Goal: Task Accomplishment & Management: Use online tool/utility

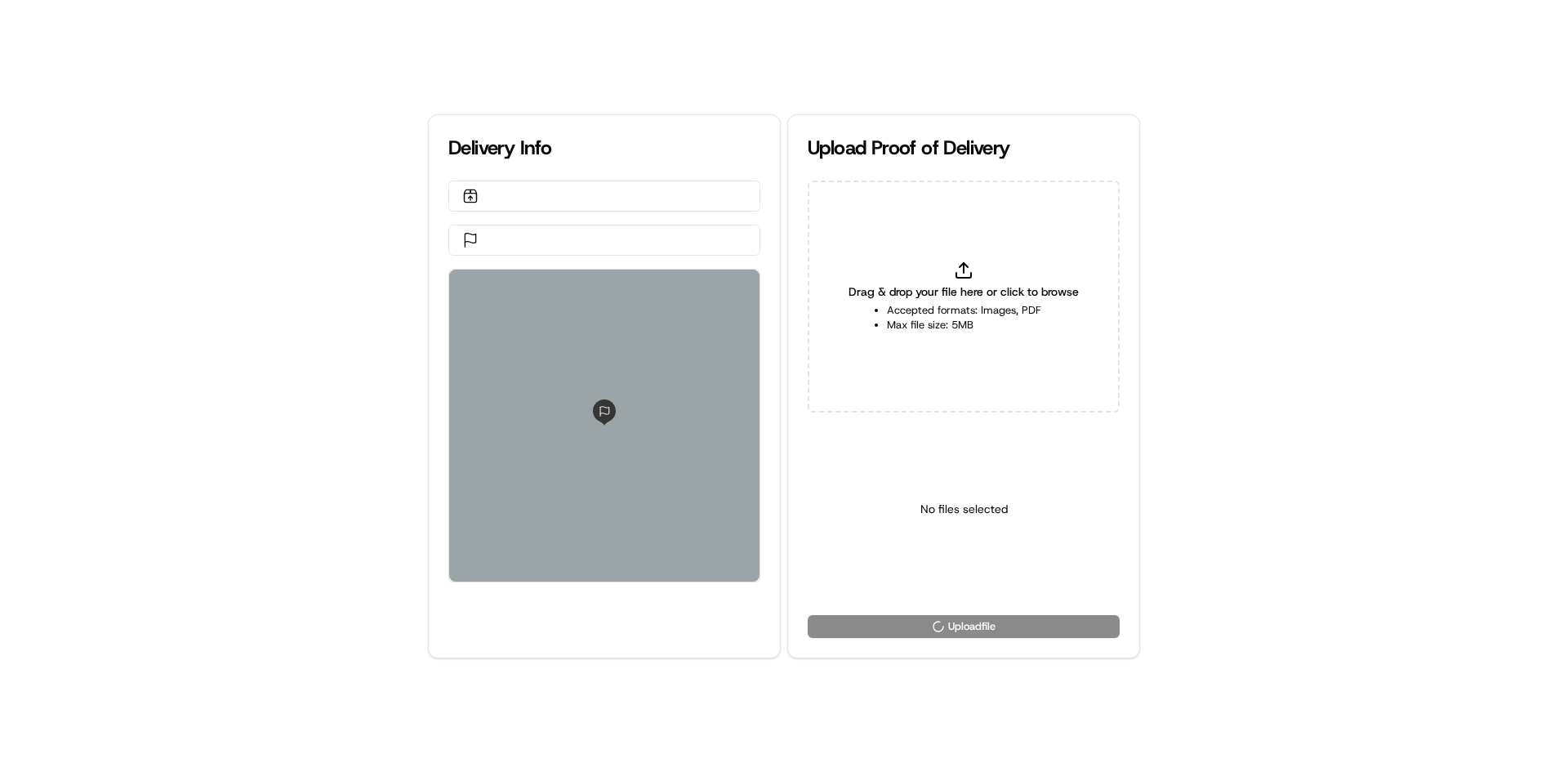
click at [932, 313] on li "Accepted formats: Images, PDF" at bounding box center [964, 310] width 154 height 15
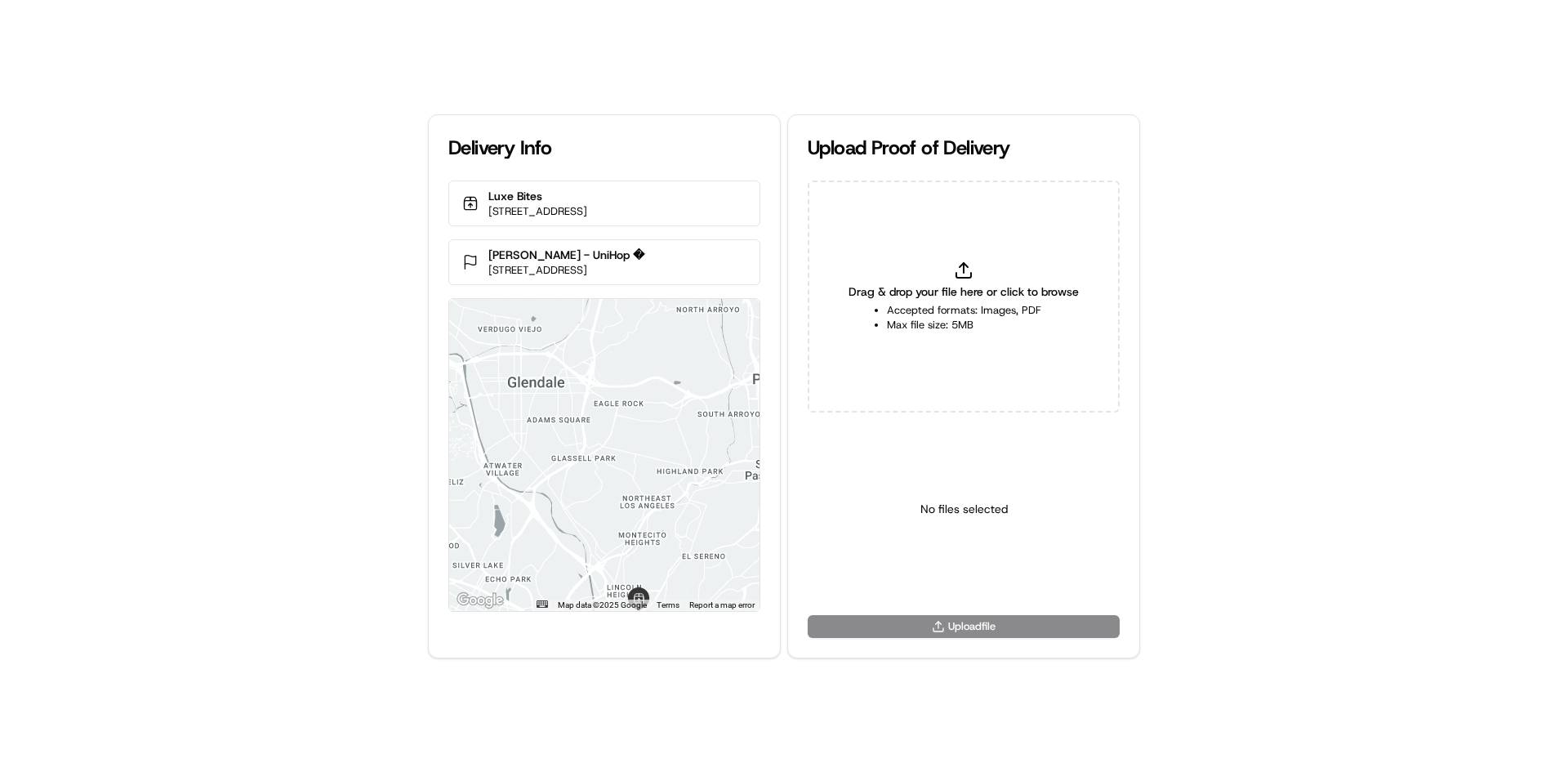
type input "C:\fakepath\WhatsApp Image [DATE] 11.18.11_b25f7788.jpg"
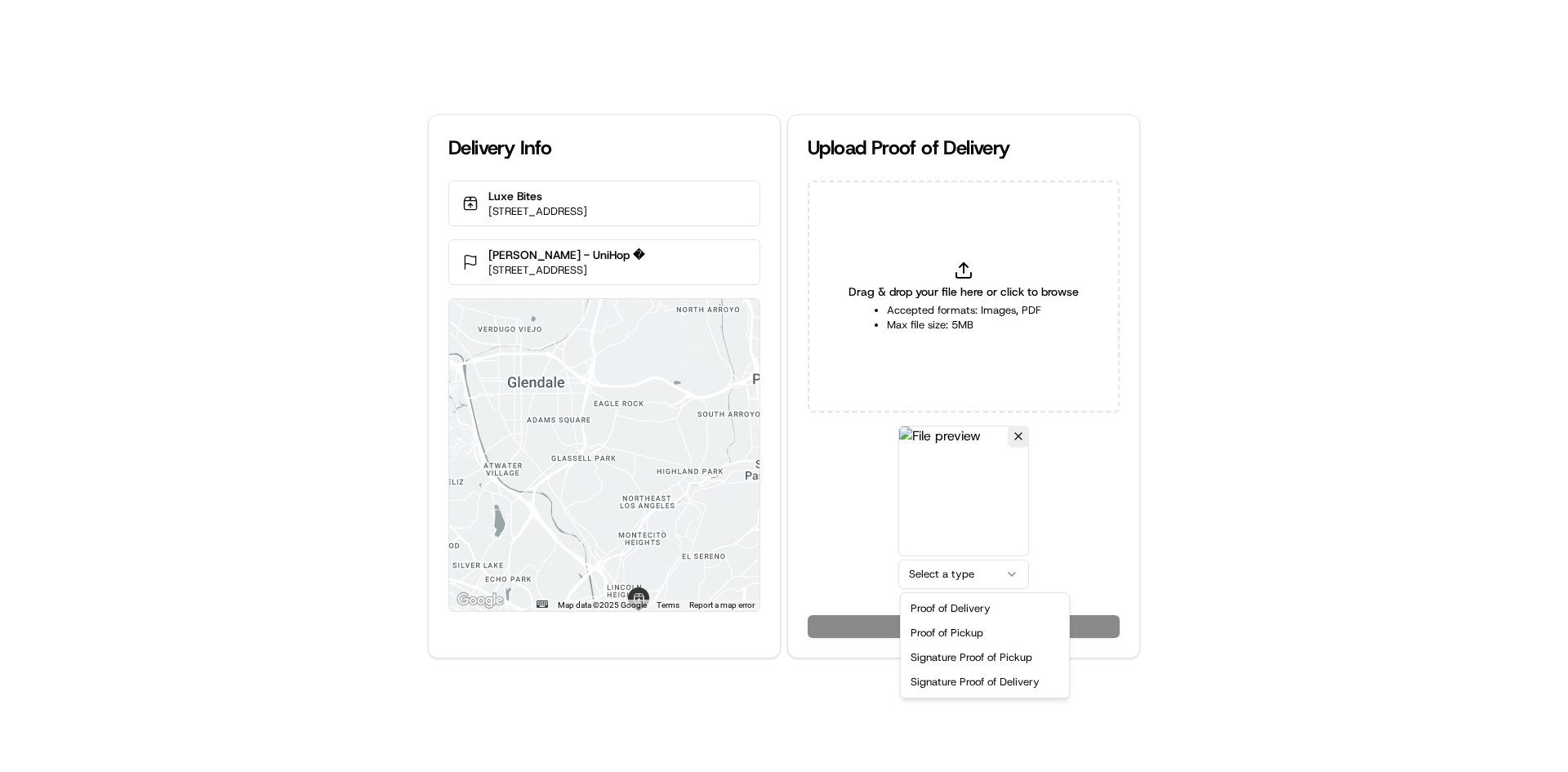
click at [933, 582] on html "Delivery Info Luxe Bites 3317 N Mission Rd, Los Angeles, CA 90031, USA Natalie …" at bounding box center [784, 386] width 1568 height 772
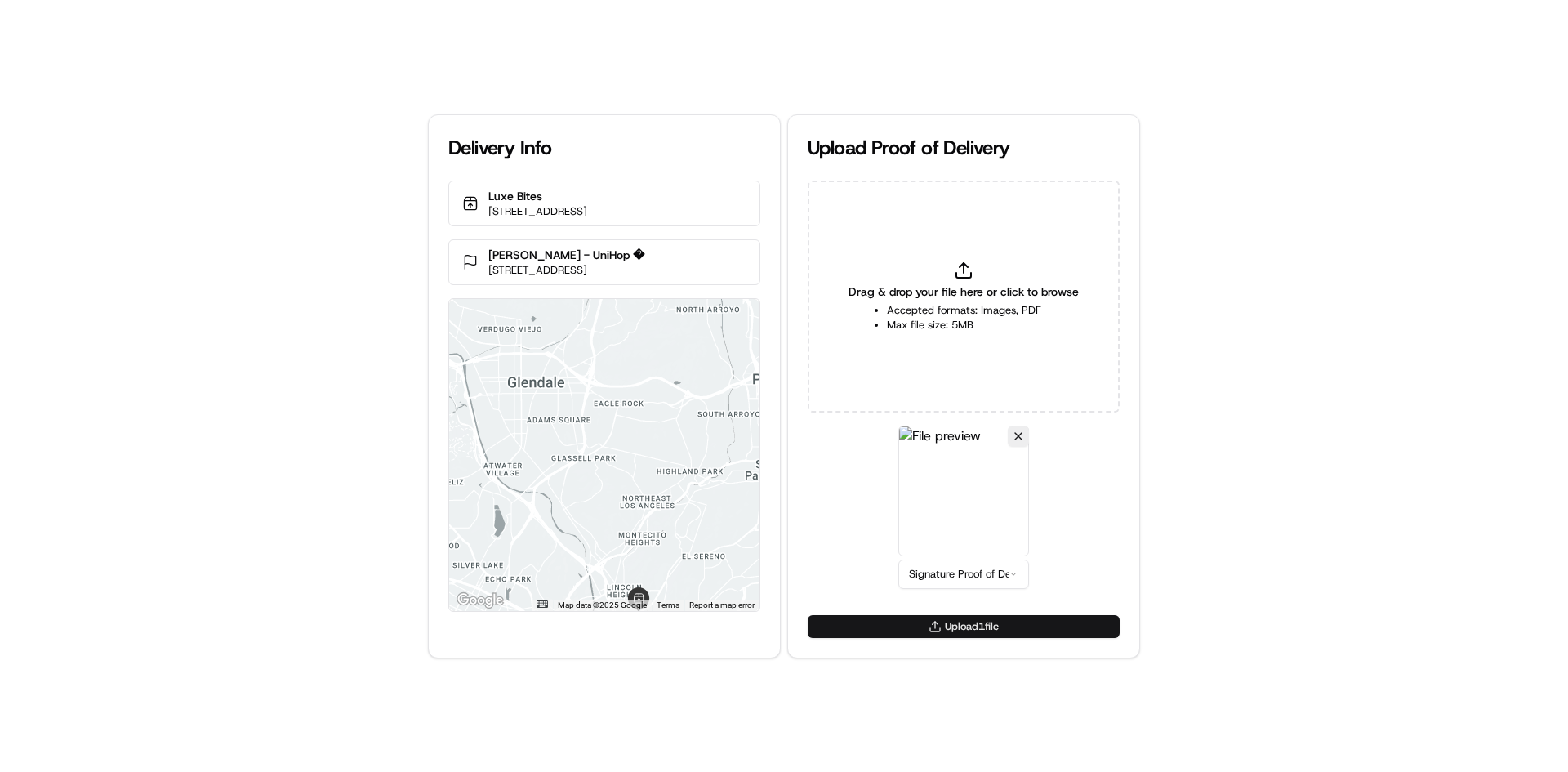
click at [954, 617] on button "Upload 1 file" at bounding box center [963, 626] width 312 height 23
